Goal: Navigation & Orientation: Find specific page/section

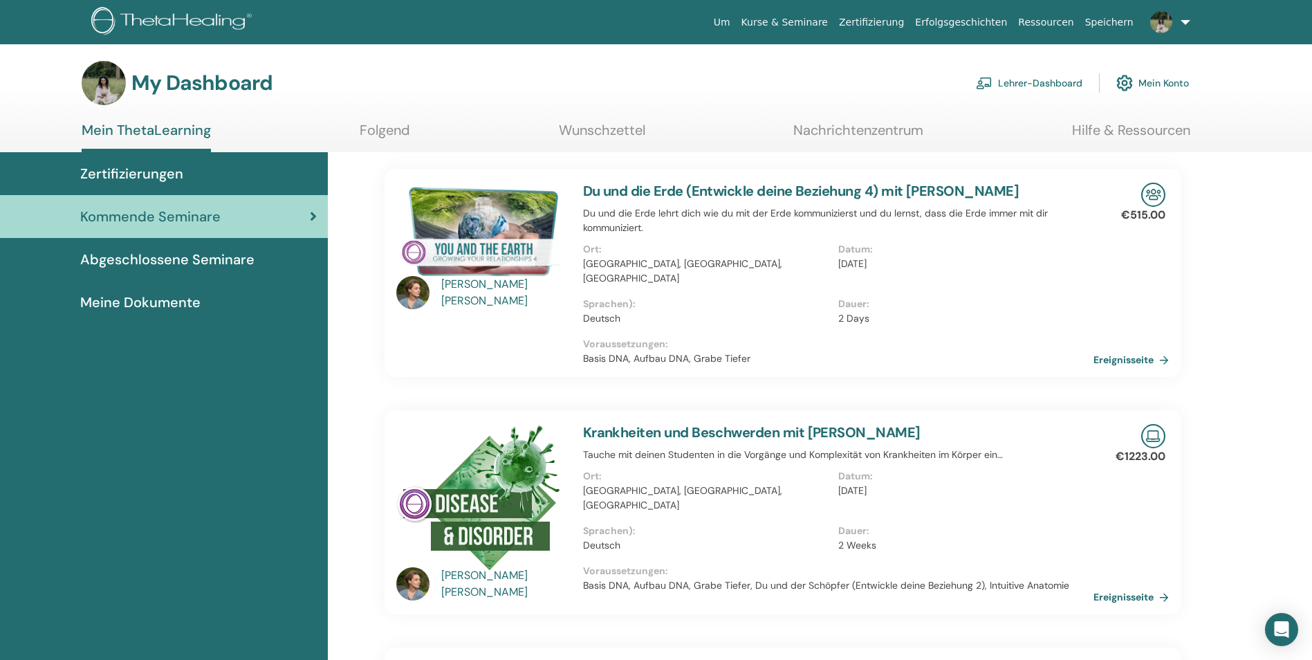
click at [1021, 77] on link "Lehrer-Dashboard" at bounding box center [1029, 83] width 107 height 30
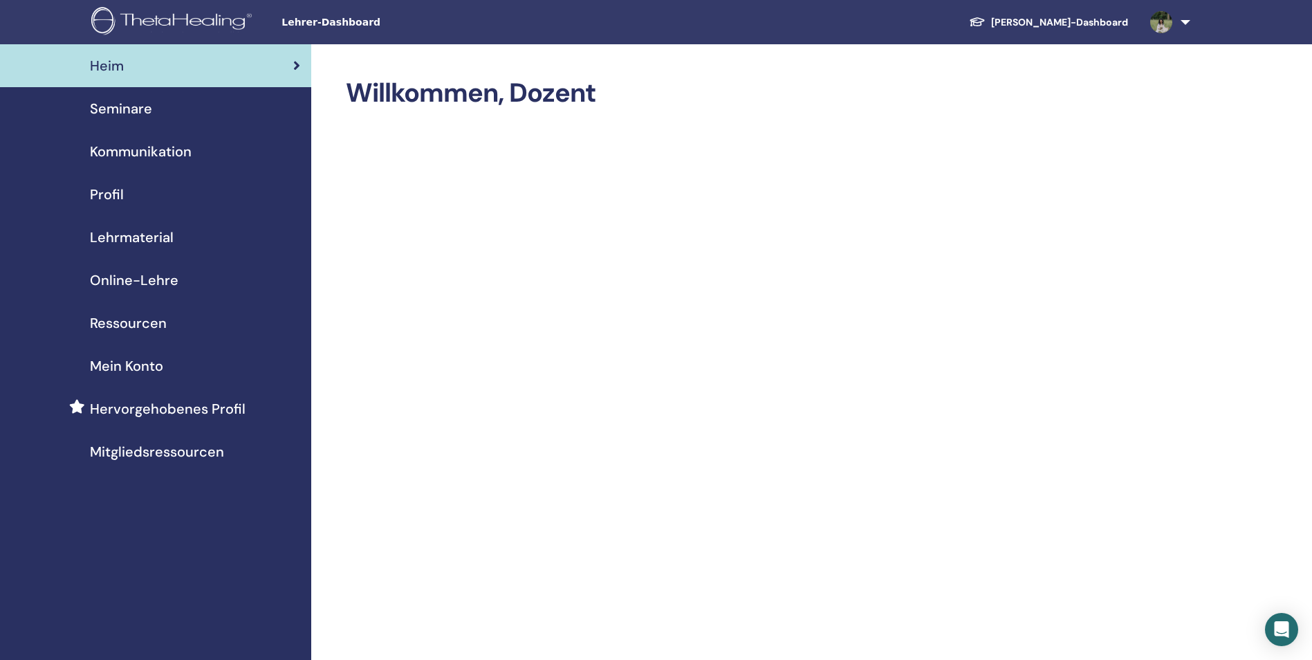
click at [143, 113] on span "Seminare" at bounding box center [121, 108] width 62 height 21
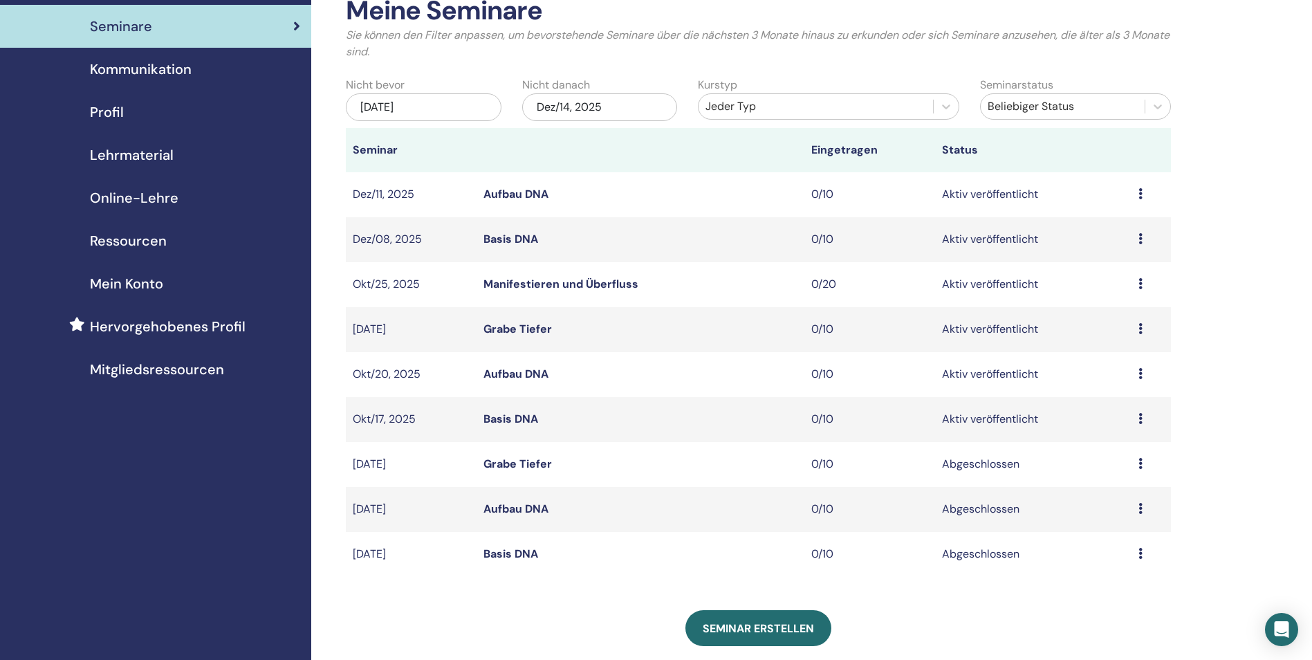
scroll to position [69, 0]
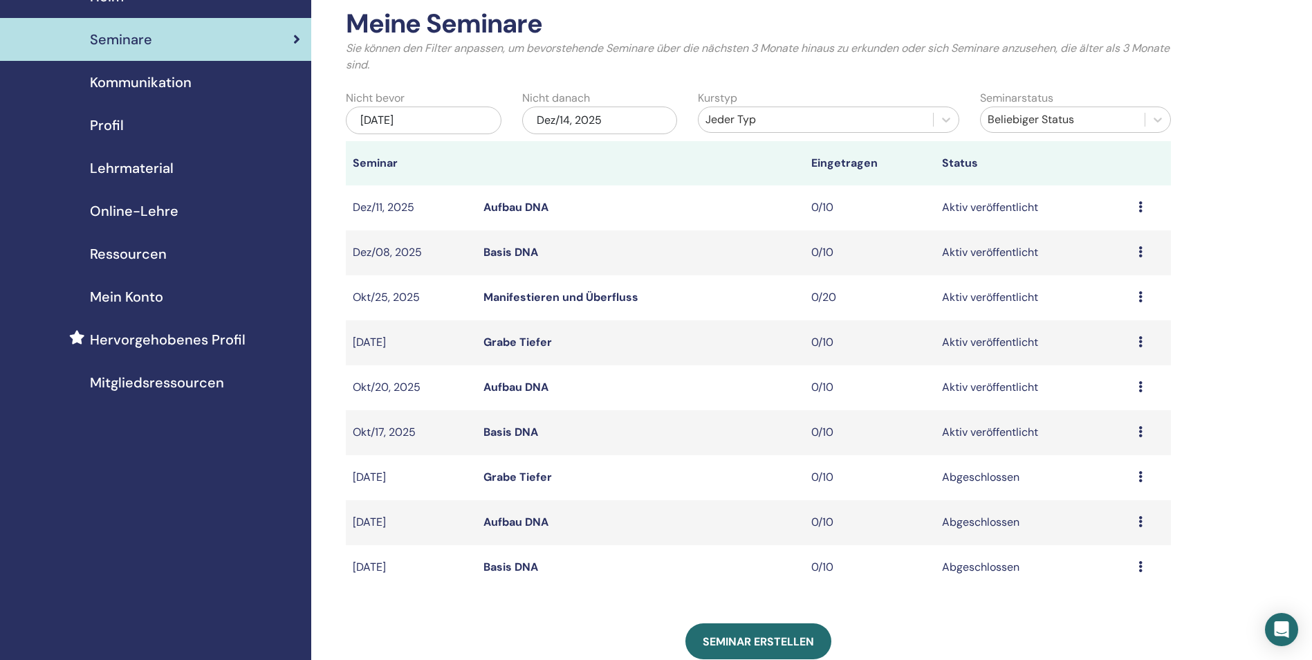
click at [1137, 300] on td "Vorschau Bearbeiten Teilnehmer Absagen" at bounding box center [1151, 297] width 39 height 45
click at [1139, 295] on icon at bounding box center [1141, 296] width 4 height 11
click at [1101, 284] on td "Aktiv veröffentlicht" at bounding box center [1033, 297] width 196 height 45
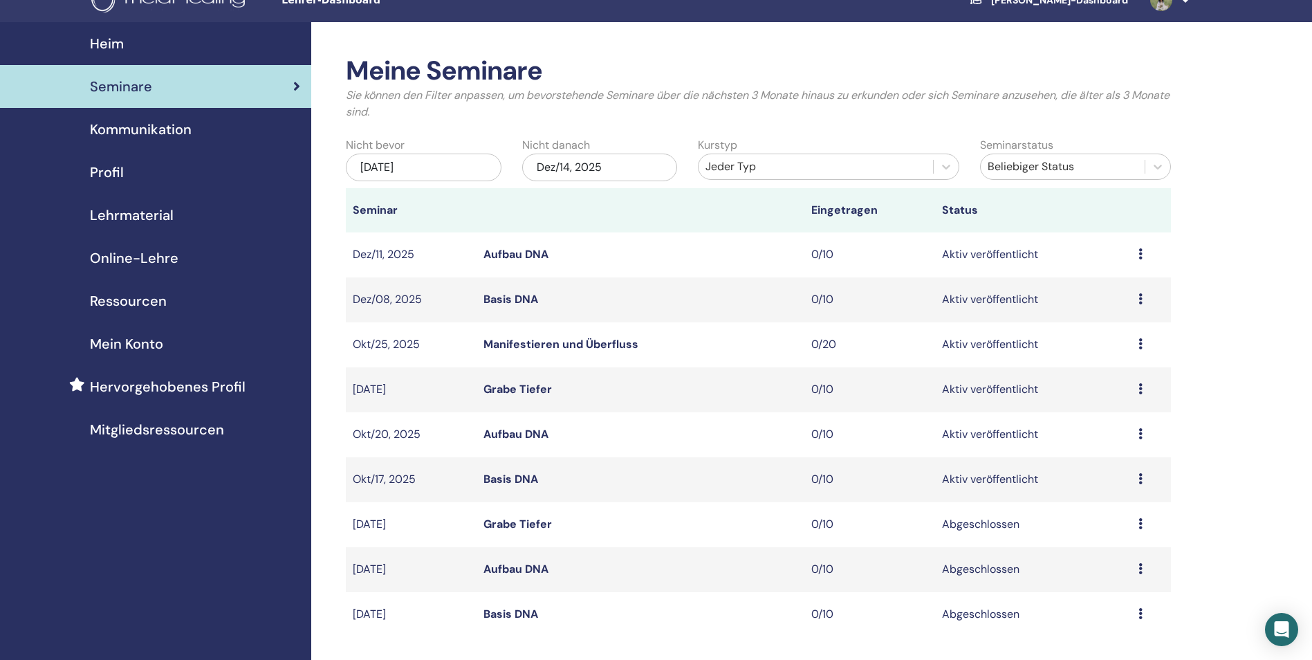
scroll to position [0, 0]
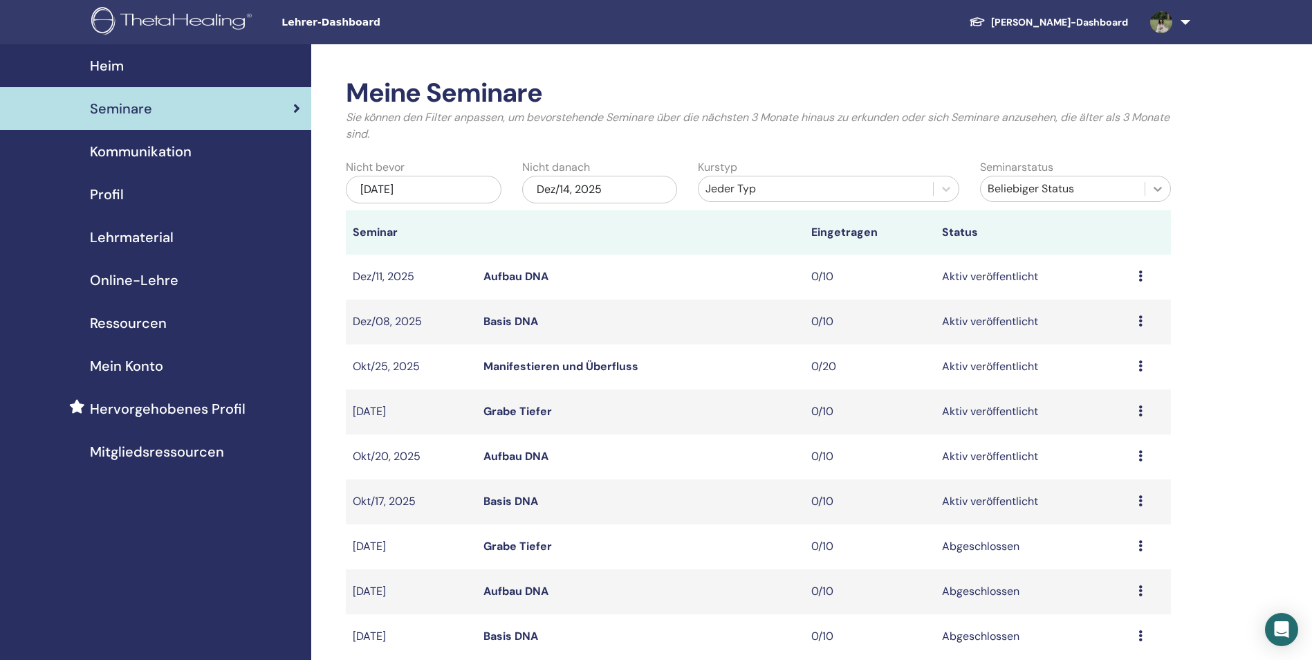
click at [1149, 187] on div at bounding box center [1158, 188] width 25 height 25
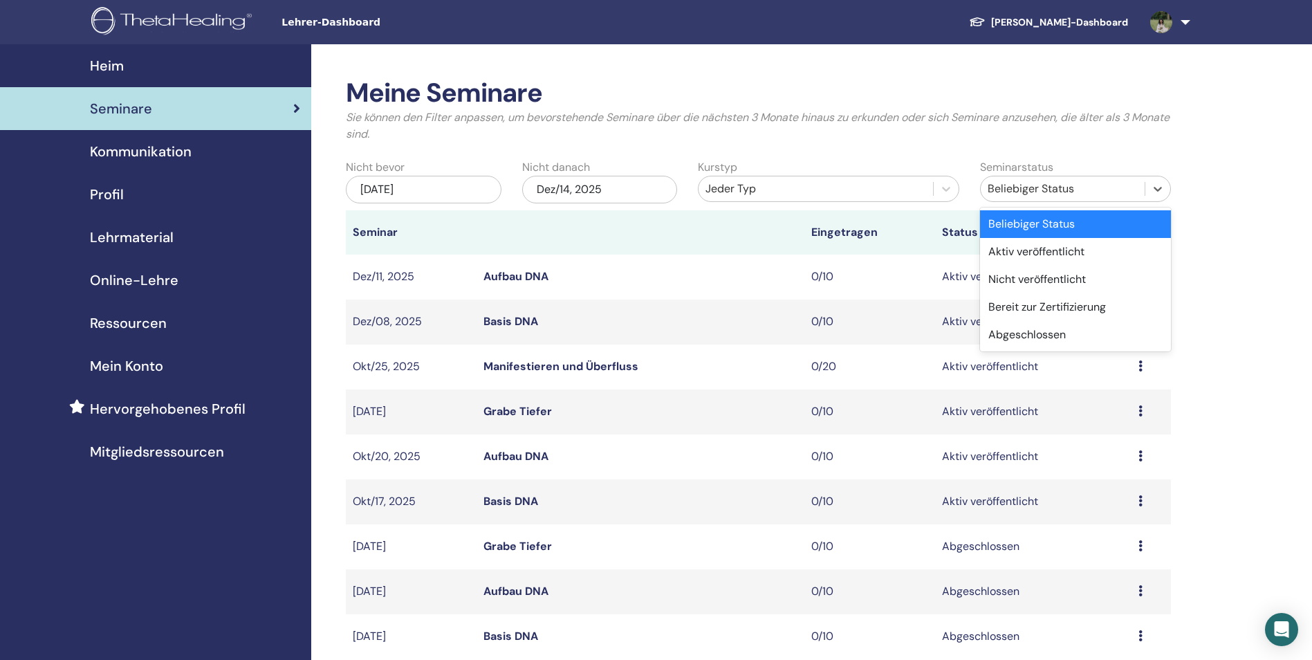
click at [1191, 206] on div "Meine Seminare Sie können den Filter anpassen, um bevorstehende Seminare über d…" at bounding box center [803, 540] width 984 height 992
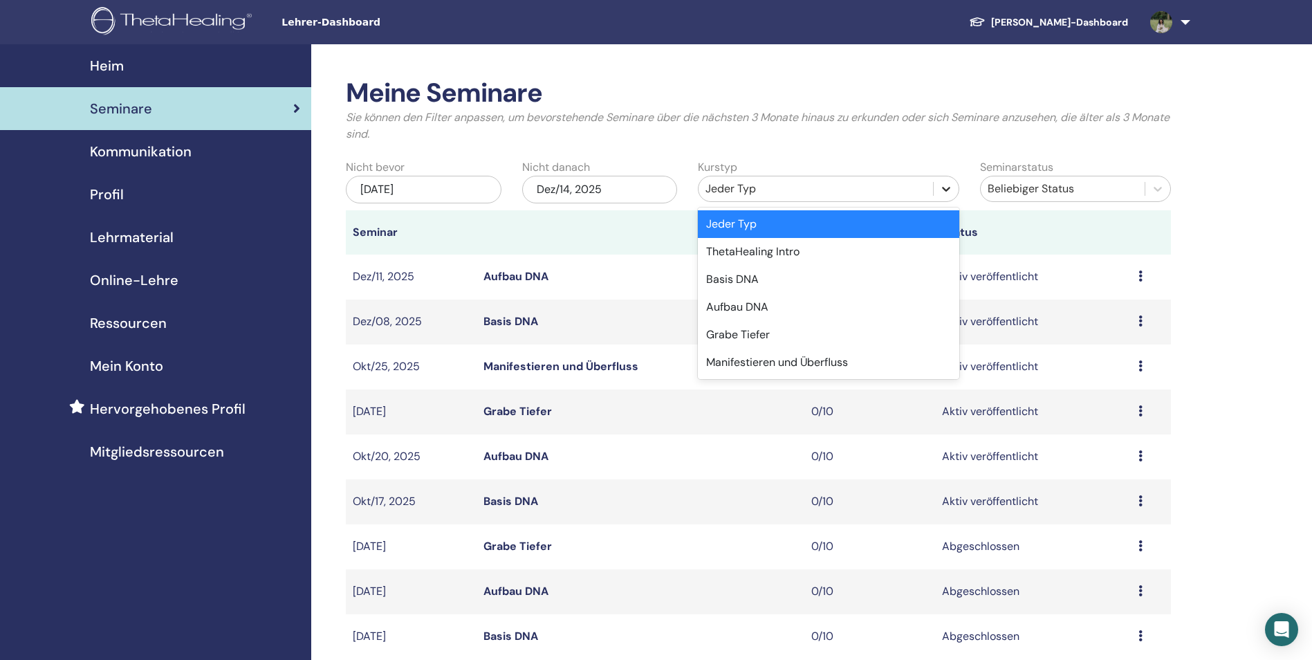
click at [950, 191] on icon at bounding box center [947, 189] width 14 height 14
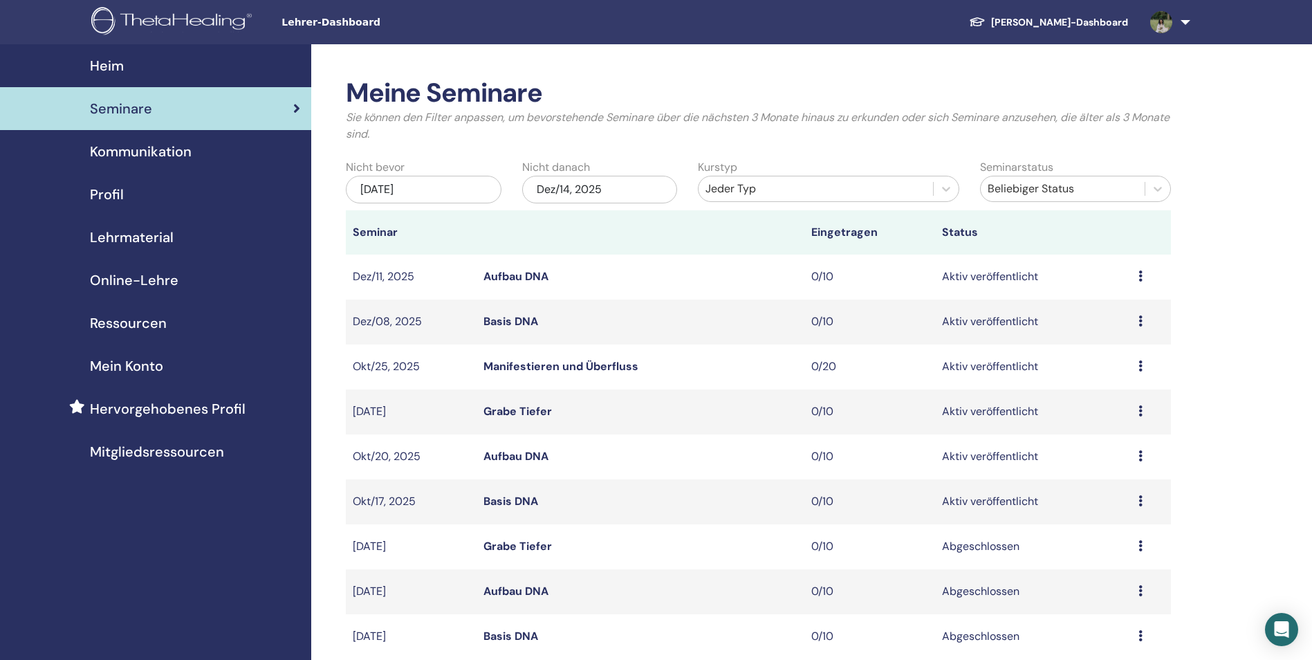
click at [893, 151] on div "Meine Seminare Sie können den Filter anpassen, um bevorstehende Seminare über d…" at bounding box center [759, 115] width 846 height 76
click at [146, 281] on span "Online-Lehre" at bounding box center [134, 280] width 89 height 21
